Goal: Task Accomplishment & Management: Use online tool/utility

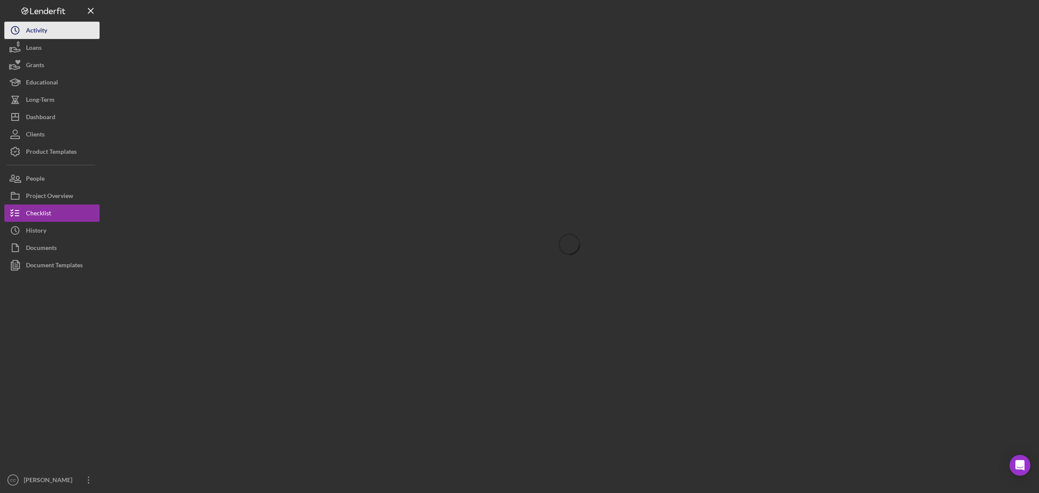
click at [37, 23] on div "Activity" at bounding box center [36, 31] width 21 height 19
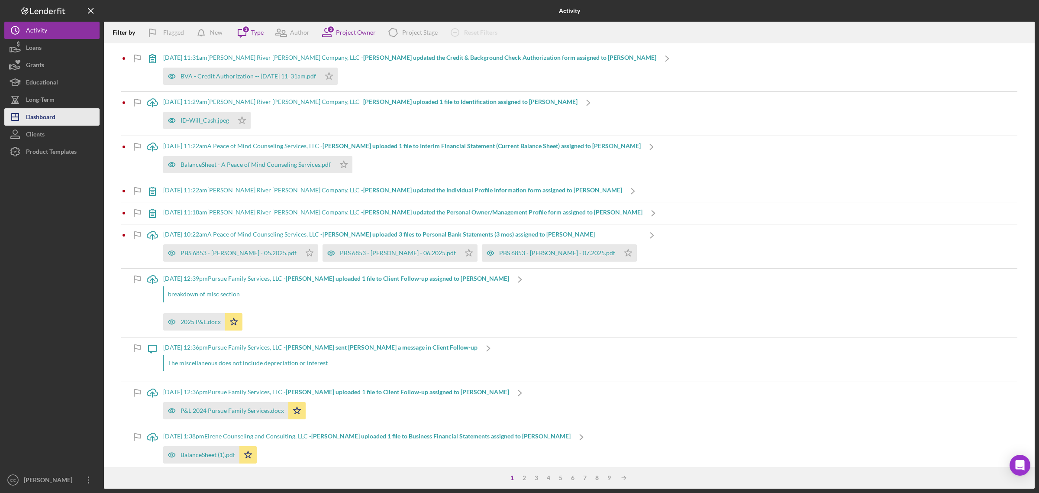
click at [40, 117] on div "Dashboard" at bounding box center [40, 117] width 29 height 19
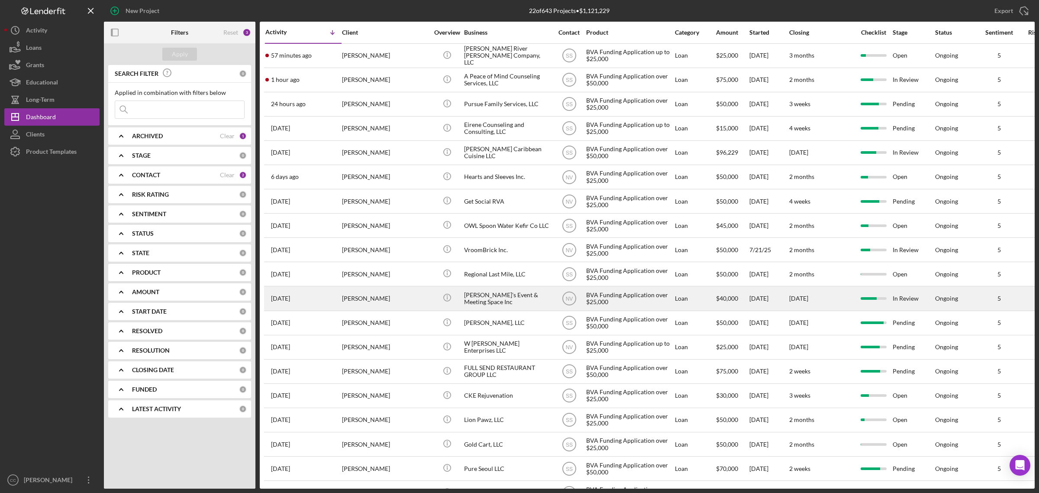
click at [500, 297] on div "Nicole's Event & Meeting Space Inc" at bounding box center [507, 298] width 87 height 23
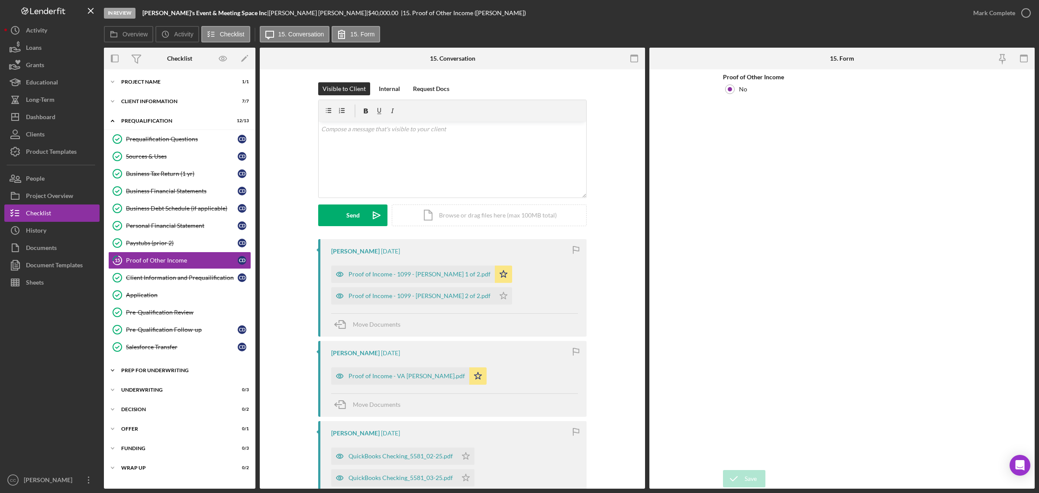
click at [154, 372] on div "Prep for Underwriting" at bounding box center [182, 369] width 123 height 5
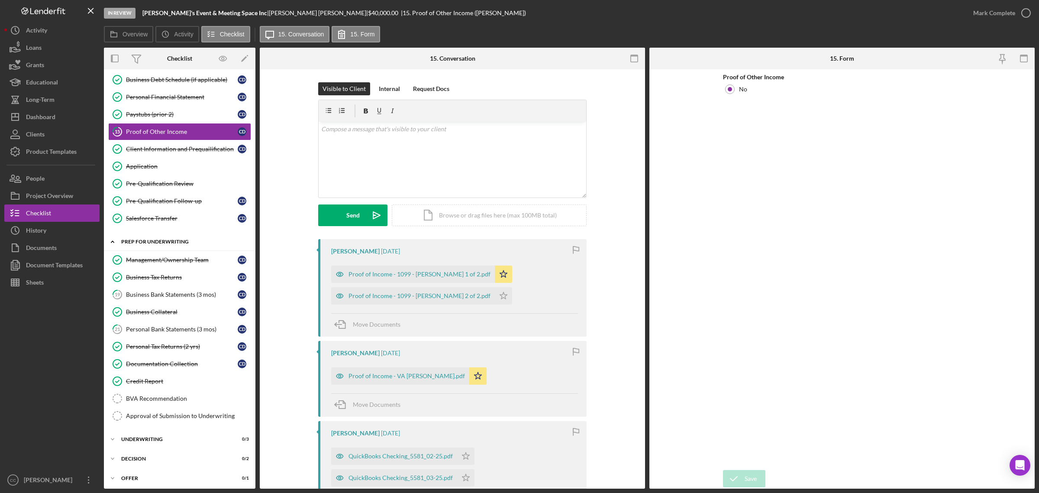
scroll to position [162, 0]
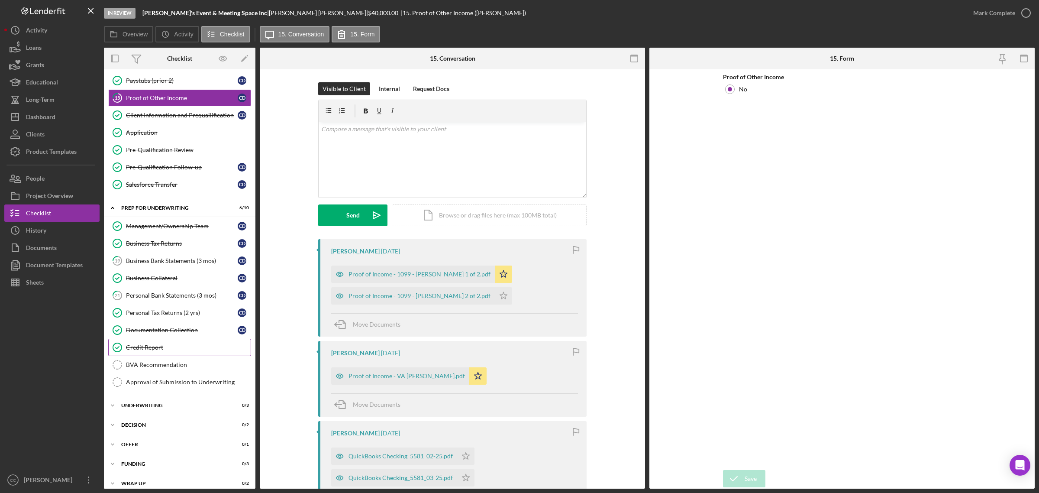
click at [156, 351] on div "Credit Report" at bounding box center [188, 347] width 125 height 7
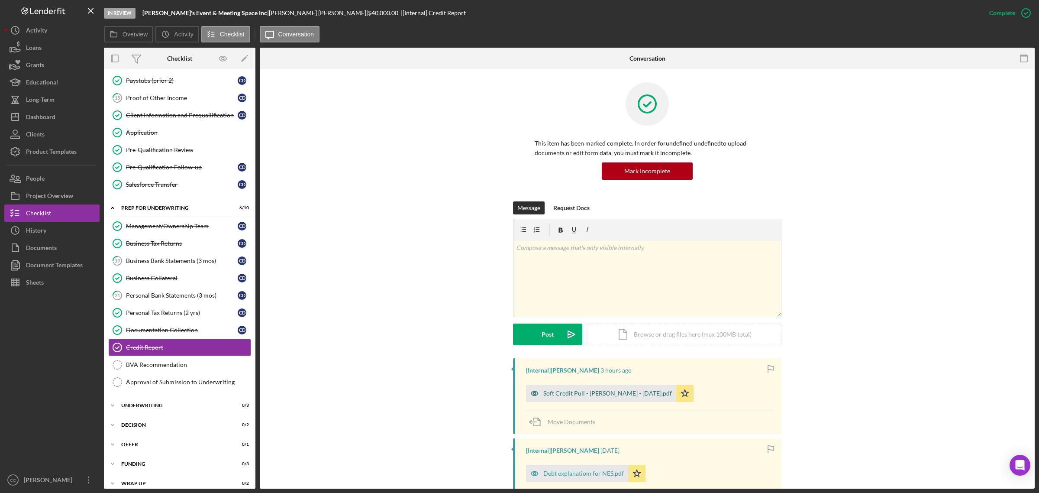
click at [632, 396] on div "Soft Credit Pull - [PERSON_NAME] - [DATE].pdf" at bounding box center [607, 393] width 129 height 7
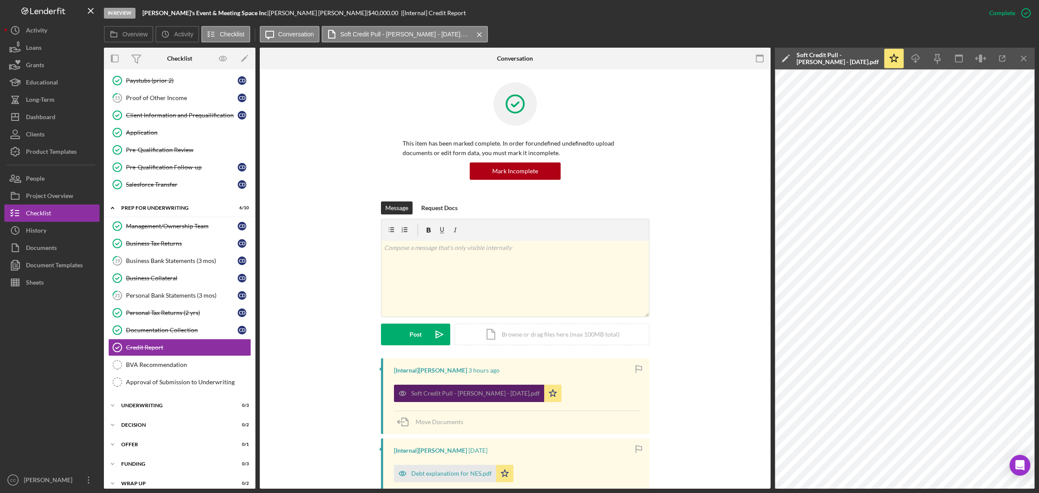
click at [451, 394] on div "Soft Credit Pull - [PERSON_NAME] - [DATE].pdf" at bounding box center [475, 393] width 129 height 7
click at [1007, 57] on icon "button" at bounding box center [1001, 58] width 19 height 19
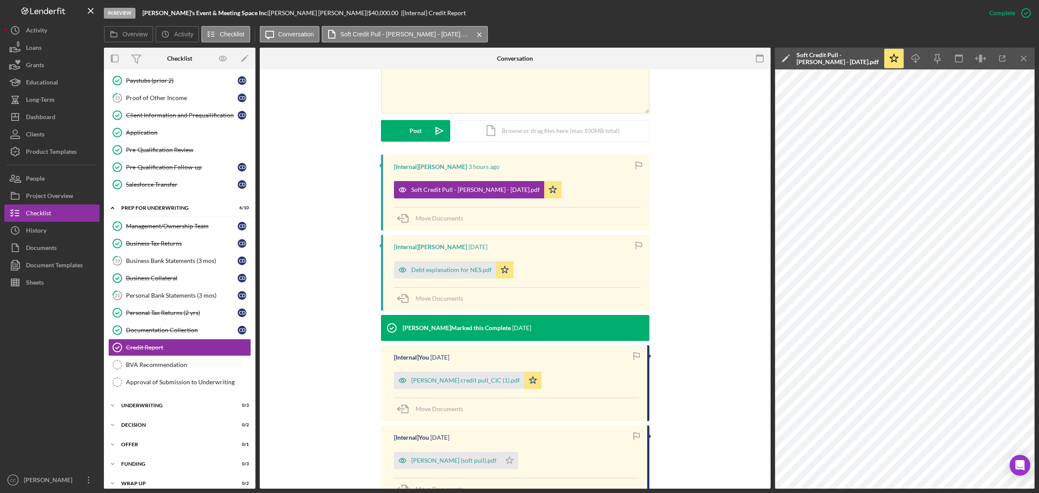
scroll to position [216, 0]
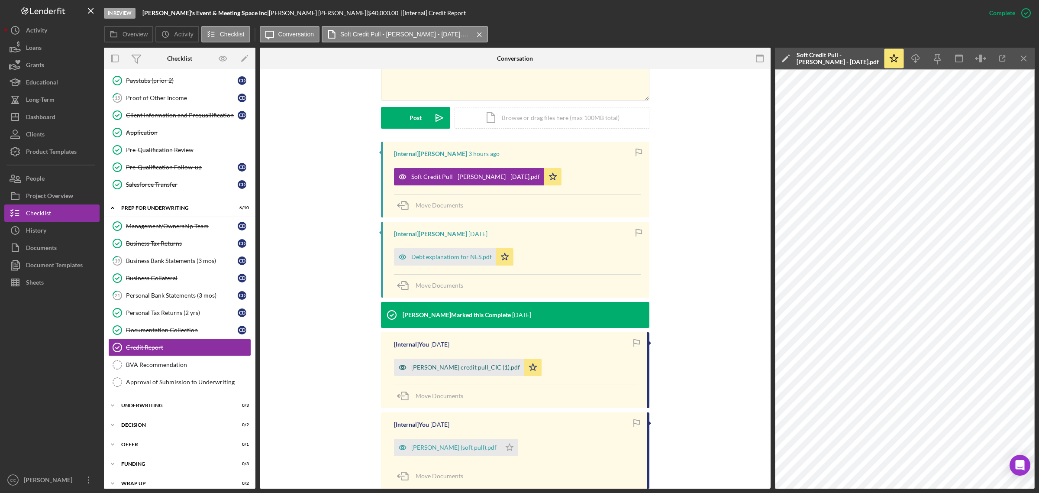
click at [511, 364] on div "[PERSON_NAME] credit pull_CIC (1).pdf" at bounding box center [459, 366] width 130 height 17
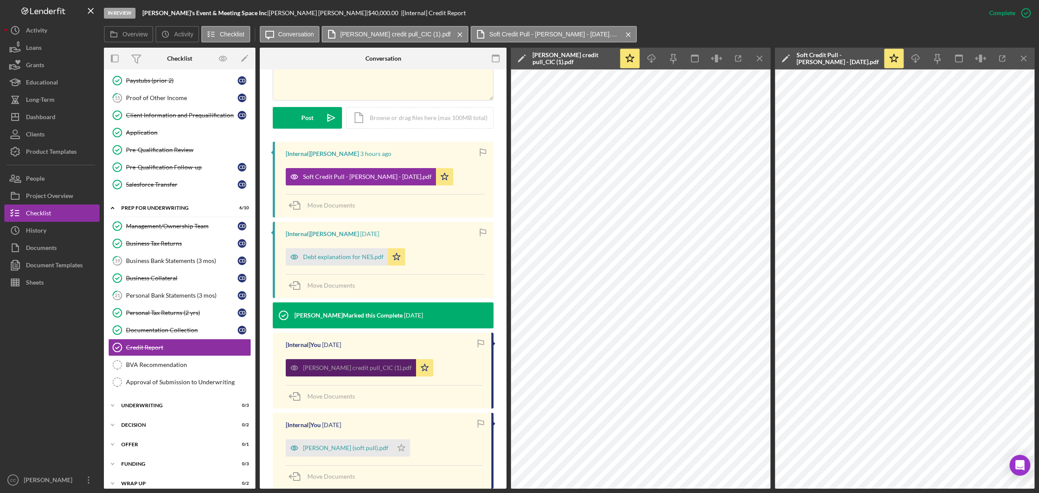
click at [386, 364] on div "[PERSON_NAME] credit pull_CIC (1).pdf" at bounding box center [351, 367] width 130 height 17
click at [746, 57] on icon "button" at bounding box center [737, 58] width 19 height 19
click at [333, 260] on div "Debt explanatiom for NES.pdf" at bounding box center [343, 256] width 81 height 7
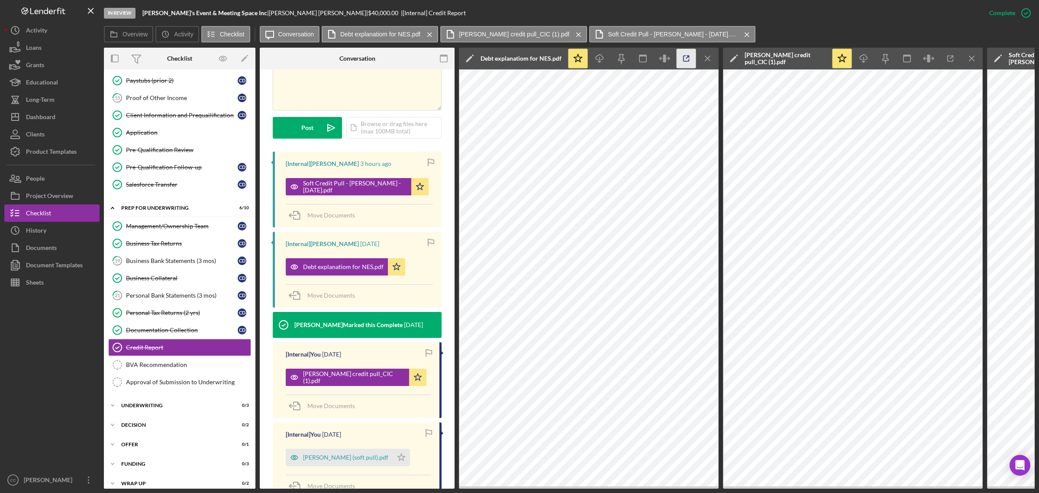
click at [687, 55] on icon "button" at bounding box center [685, 58] width 19 height 19
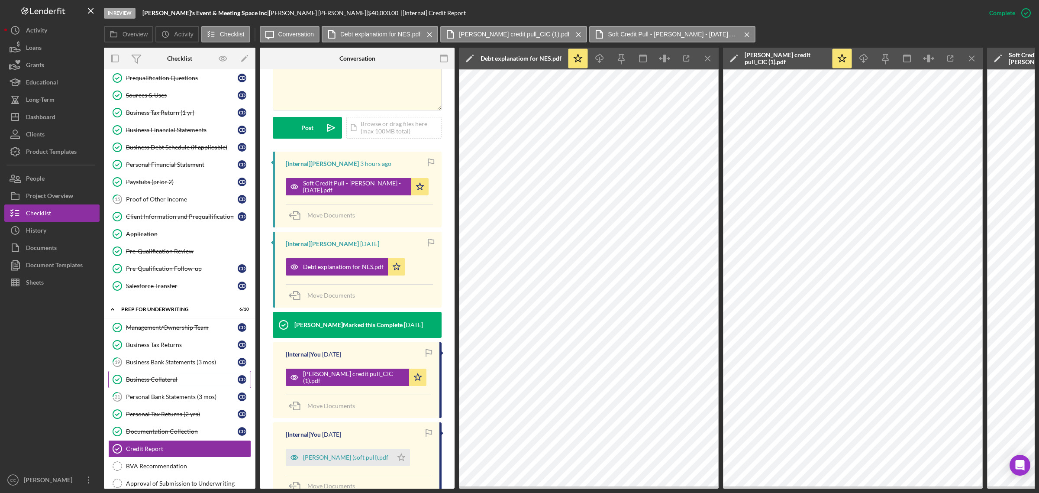
scroll to position [54, 0]
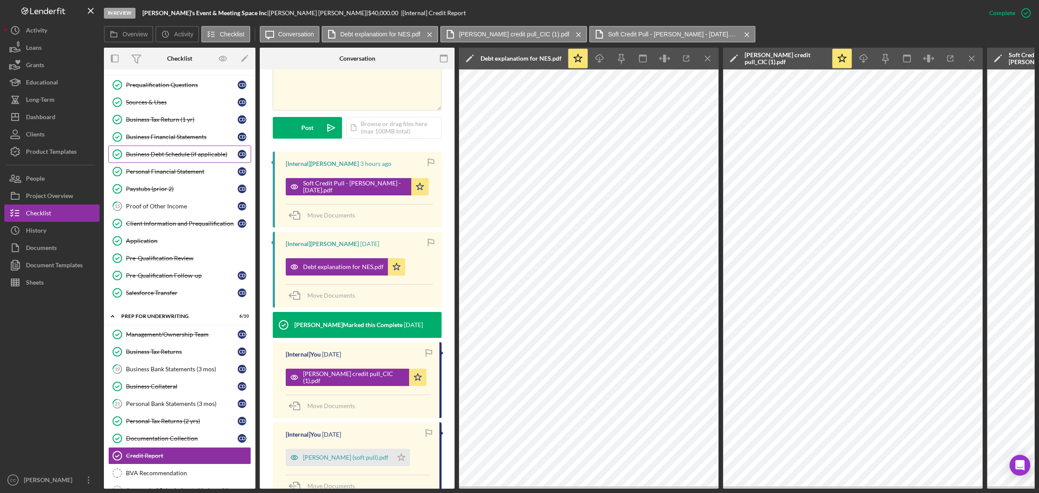
click at [184, 154] on div "Business Debt Schedule (if applicable)" at bounding box center [182, 154] width 112 height 7
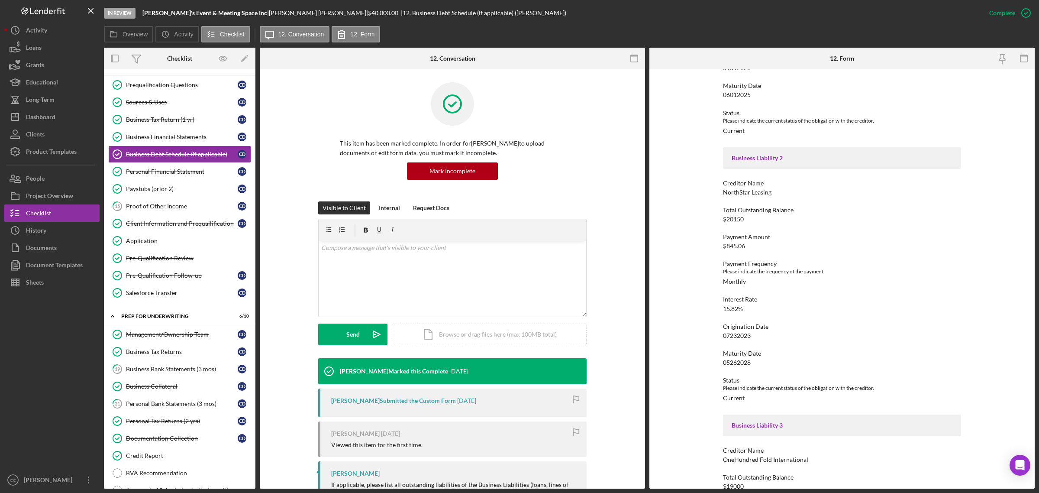
scroll to position [325, 0]
